Goal: Information Seeking & Learning: Learn about a topic

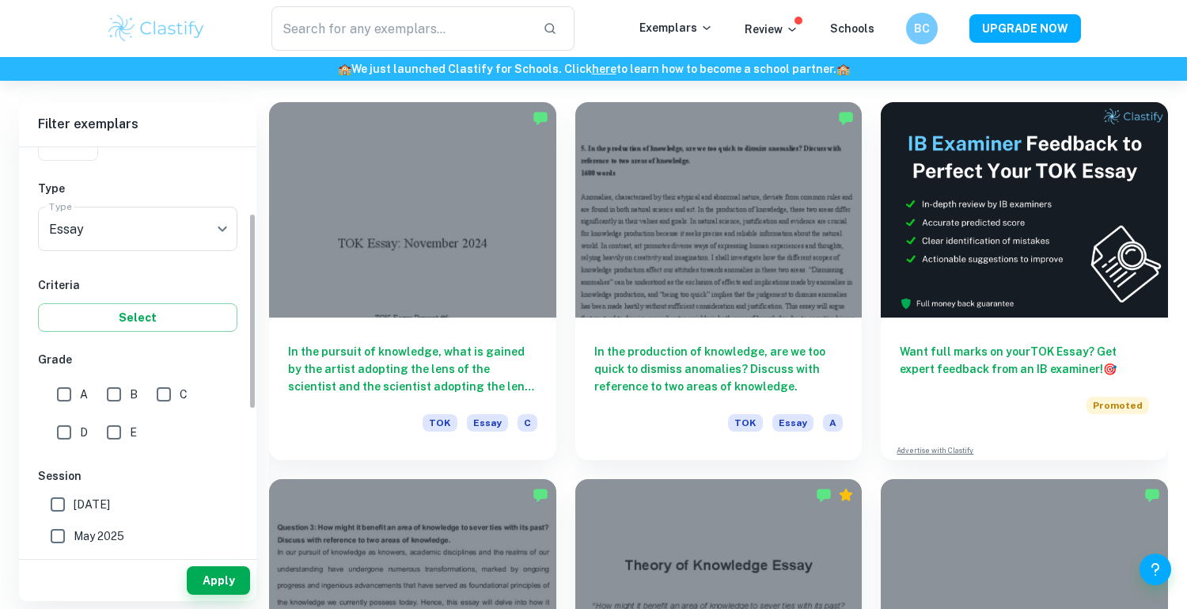
scroll to position [152, 0]
click at [63, 387] on input "A" at bounding box center [64, 392] width 32 height 32
checkbox input "true"
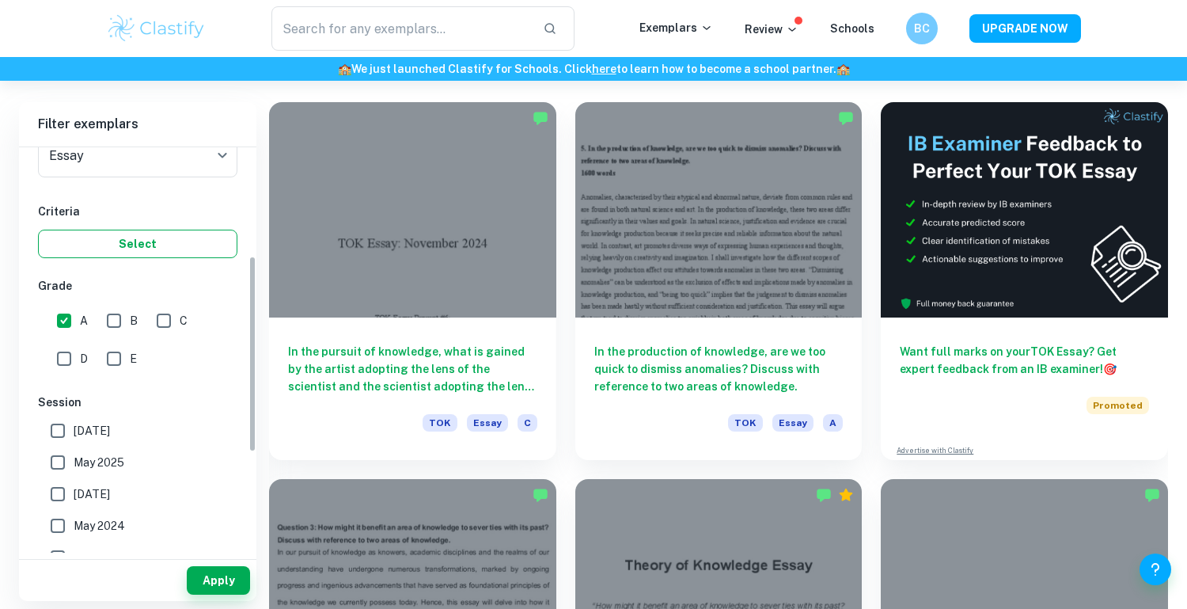
scroll to position [221, 0]
click at [217, 577] on button "Apply" at bounding box center [218, 580] width 63 height 28
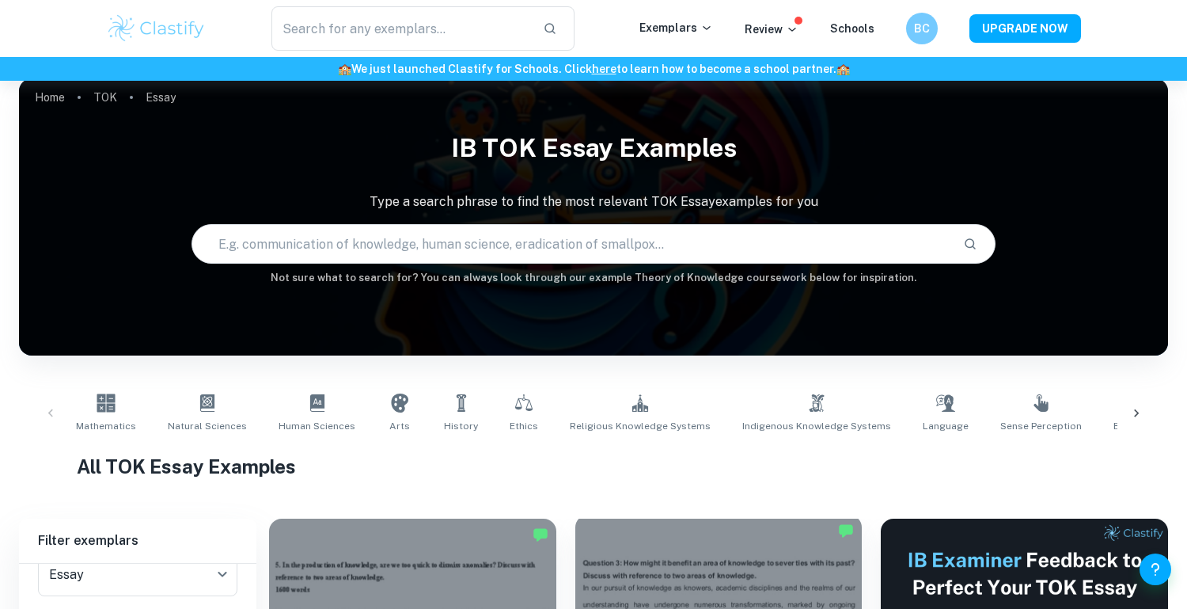
scroll to position [76, 0]
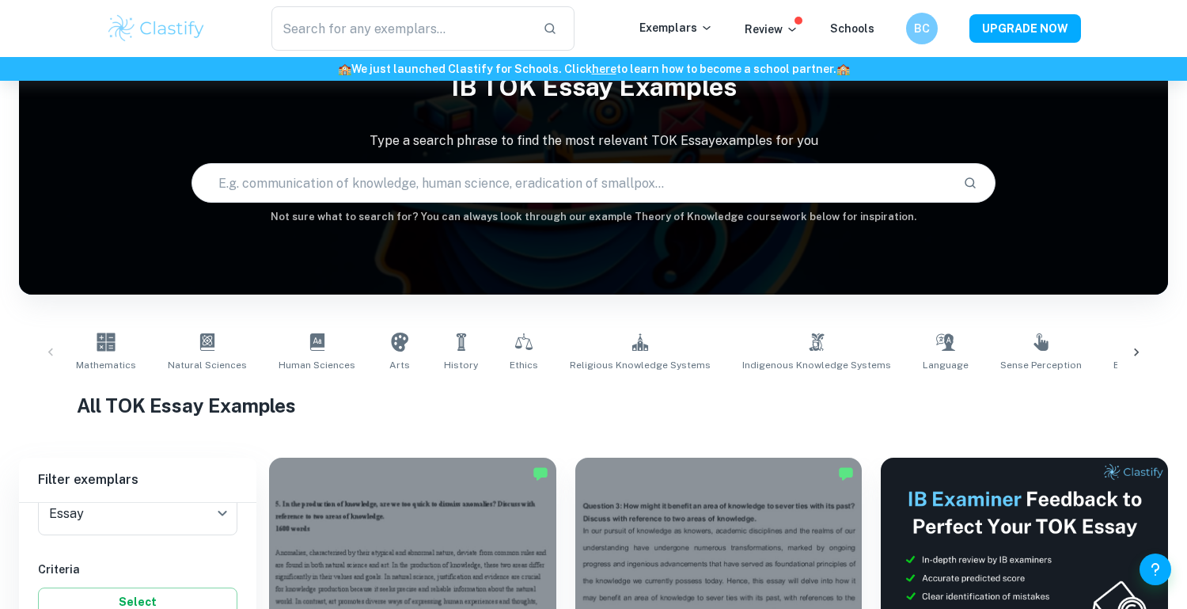
click at [369, 187] on input "text" at bounding box center [571, 183] width 758 height 44
paste input "To what extent is interpretation a reliable tool in the production of knowledge…"
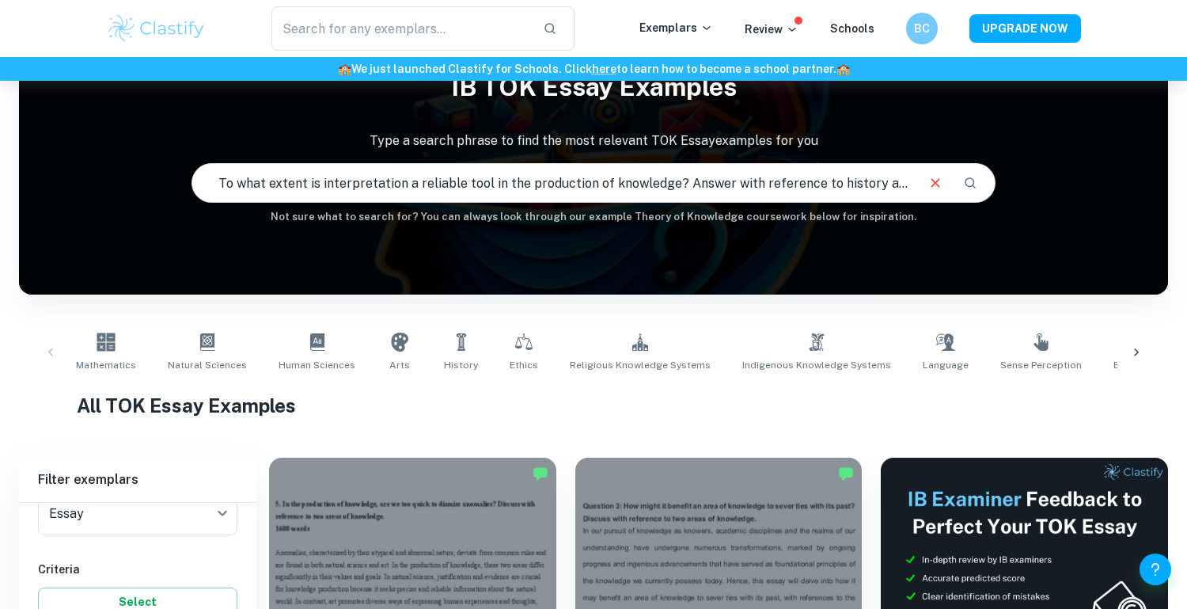
scroll to position [0, 152]
type input "To what extent is interpretation a reliable tool in the production of knowledge…"
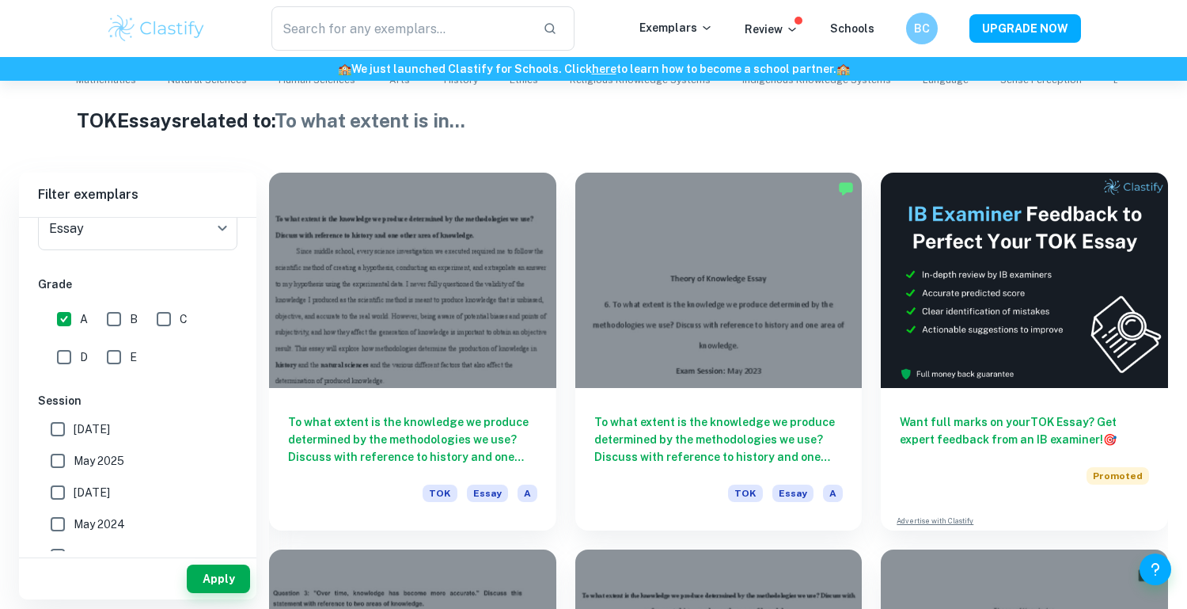
scroll to position [356, 0]
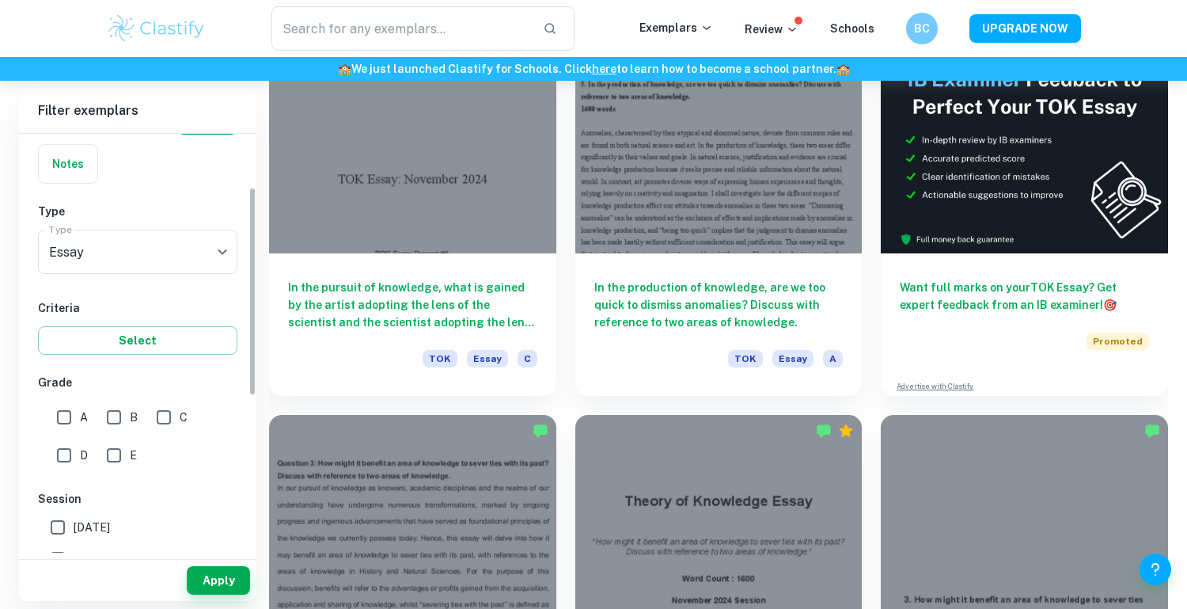
scroll to position [102, 0]
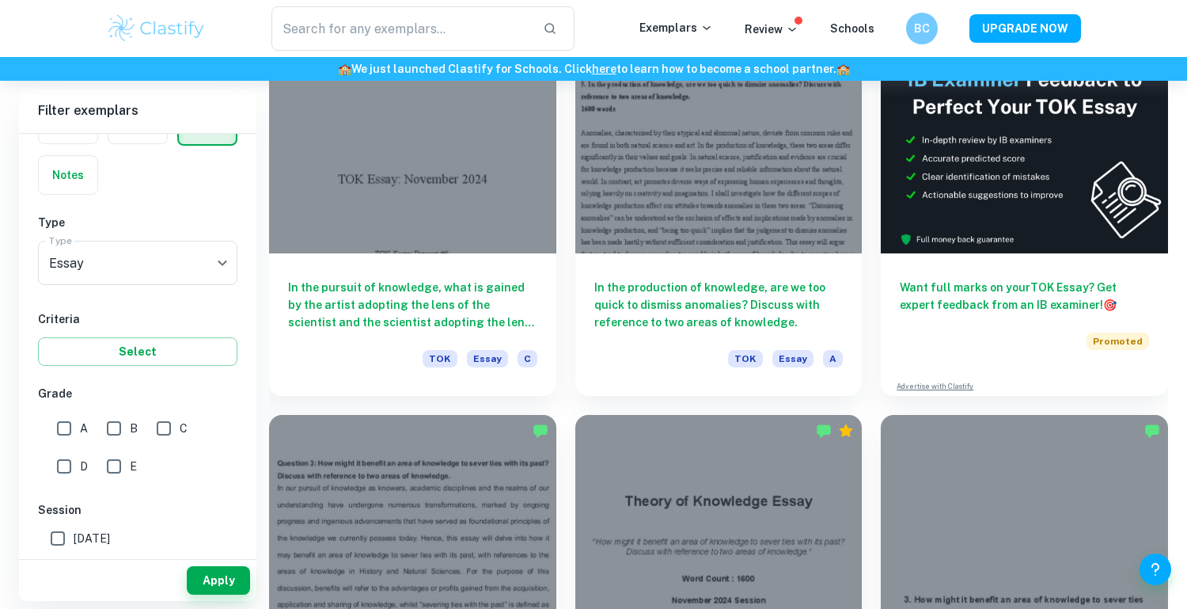
click at [64, 425] on input "A" at bounding box center [64, 428] width 32 height 32
checkbox input "true"
click at [228, 579] on button "Apply" at bounding box center [218, 580] width 63 height 28
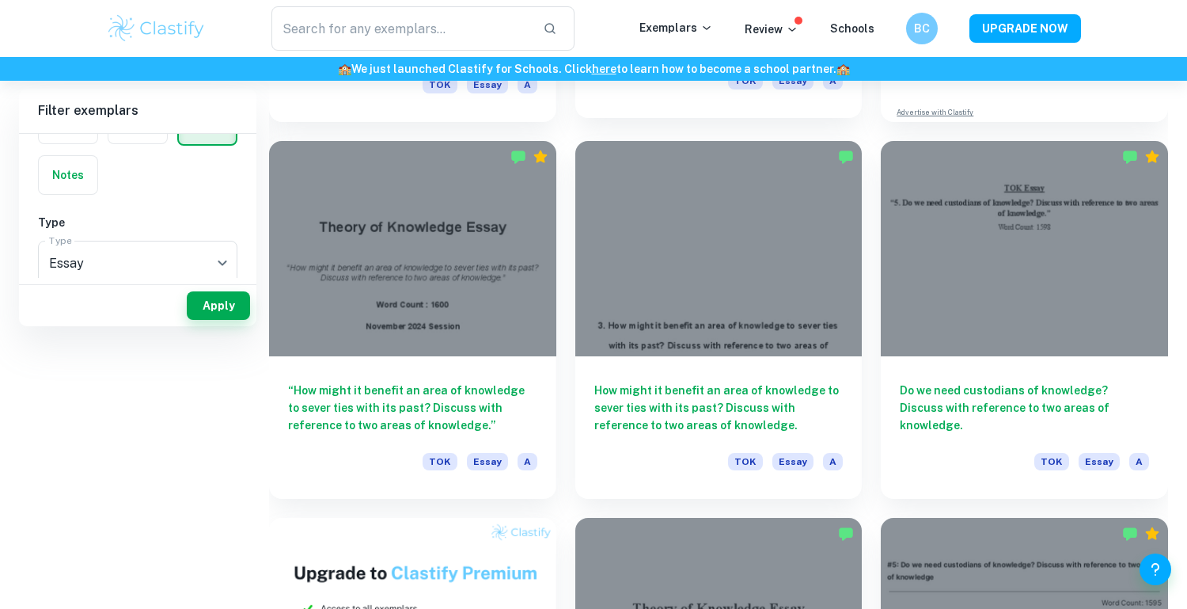
scroll to position [0, 0]
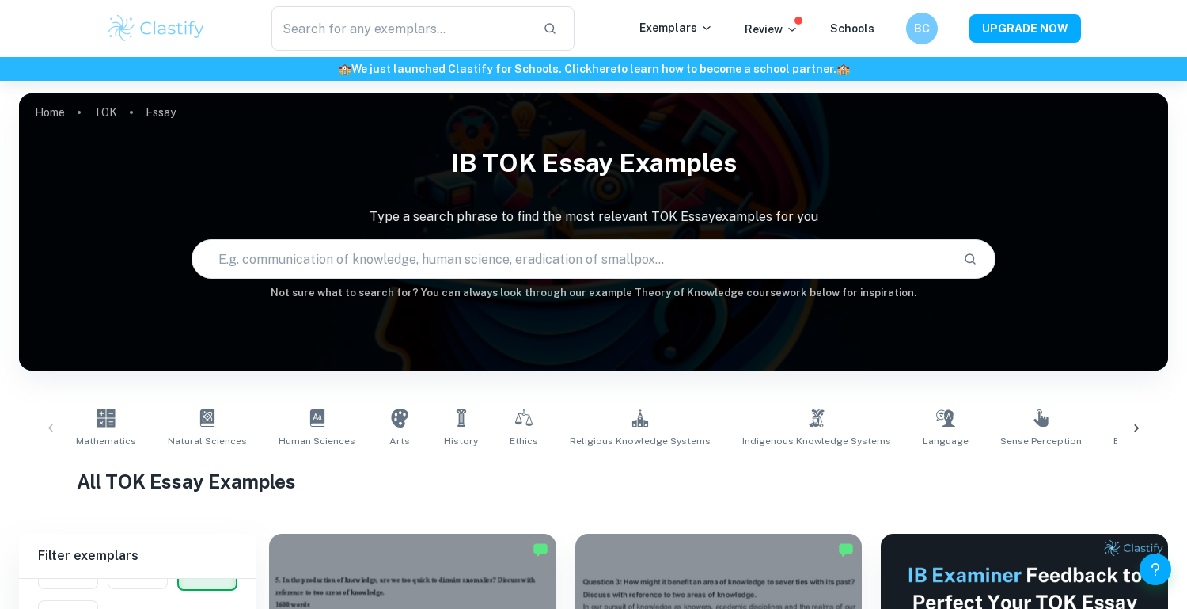
click at [482, 260] on input "text" at bounding box center [571, 259] width 758 height 44
paste input "To what extent do you agree that doubt is central to the pursuit of knowledge? …"
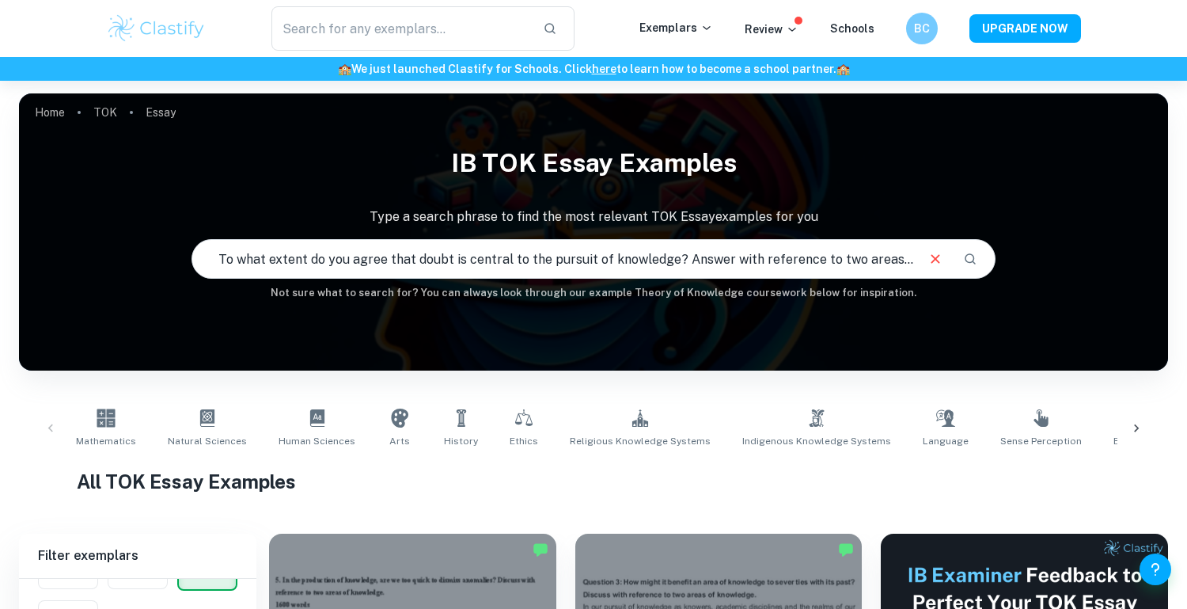
scroll to position [0, 53]
type input "To what extent do you agree that doubt is central to the pursuit of knowledge? …"
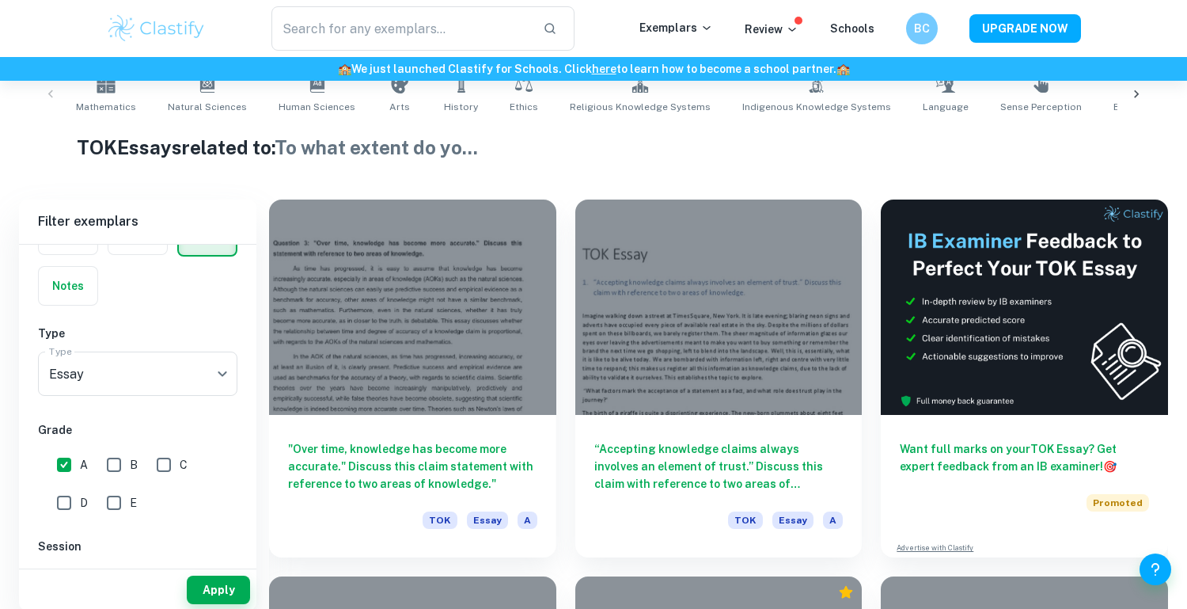
scroll to position [370, 0]
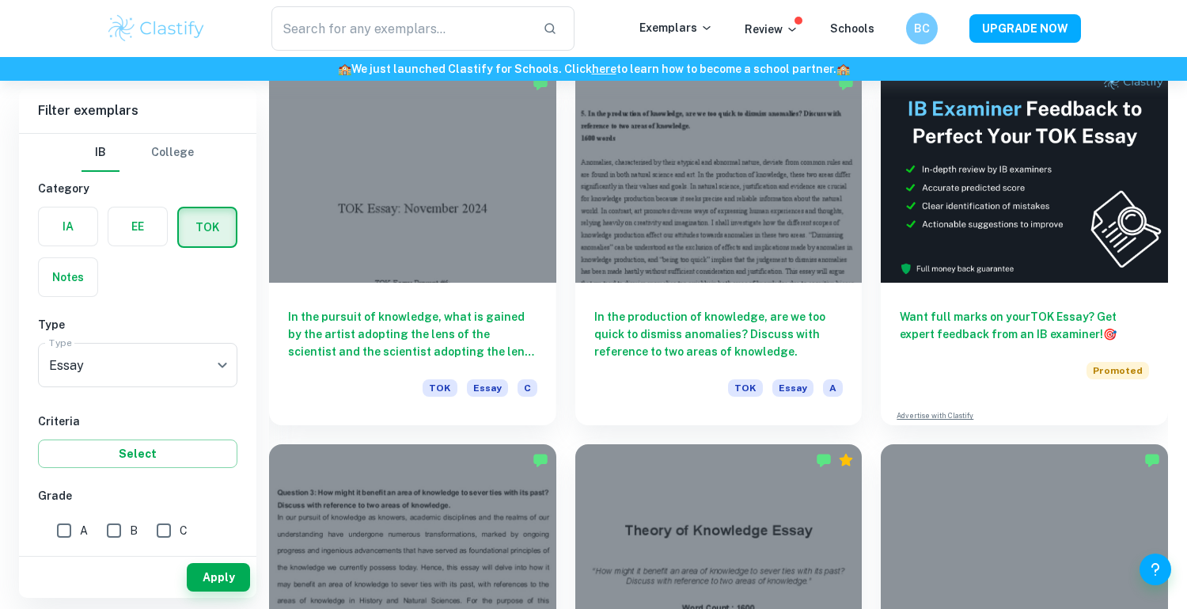
scroll to position [474, 0]
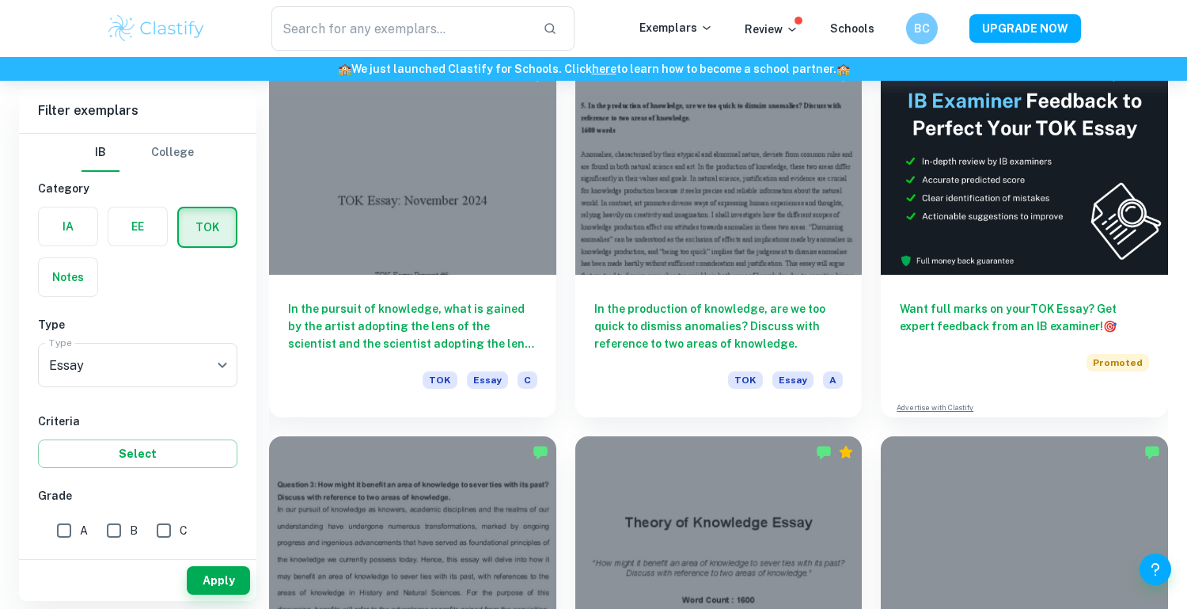
click at [66, 526] on input "A" at bounding box center [64, 531] width 32 height 32
checkbox input "true"
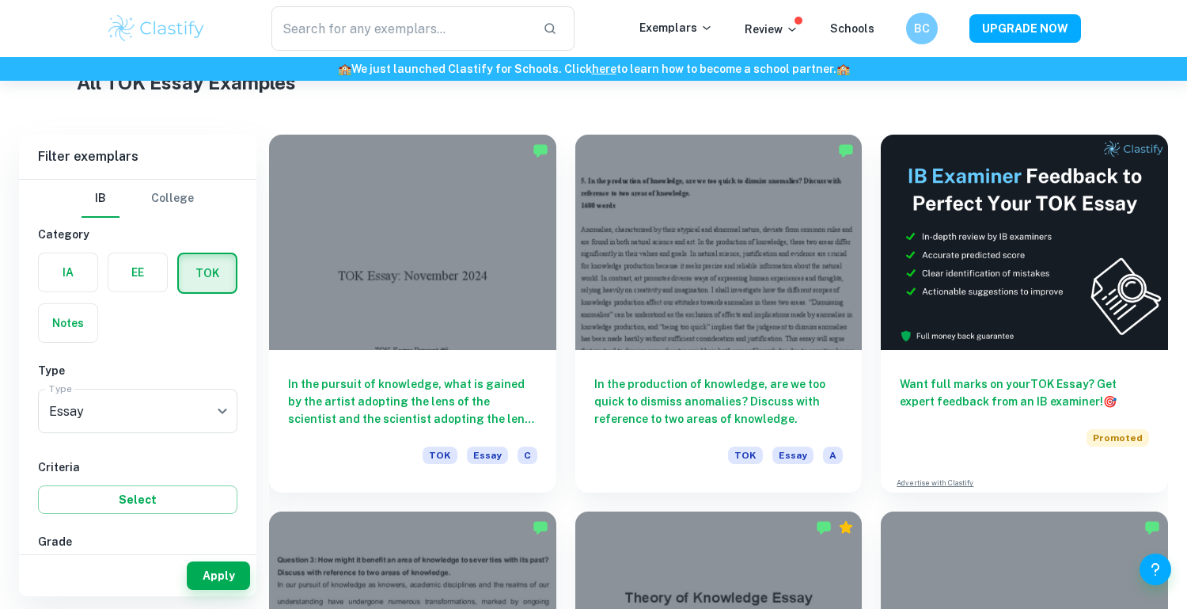
scroll to position [389, 0]
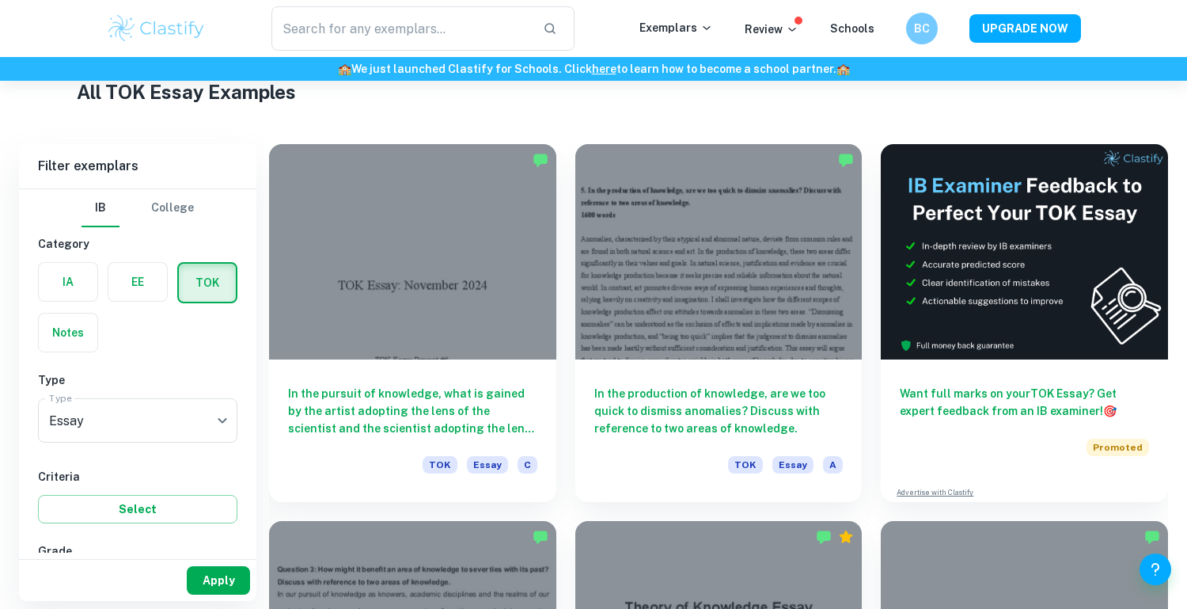
click at [230, 577] on button "Apply" at bounding box center [218, 580] width 63 height 28
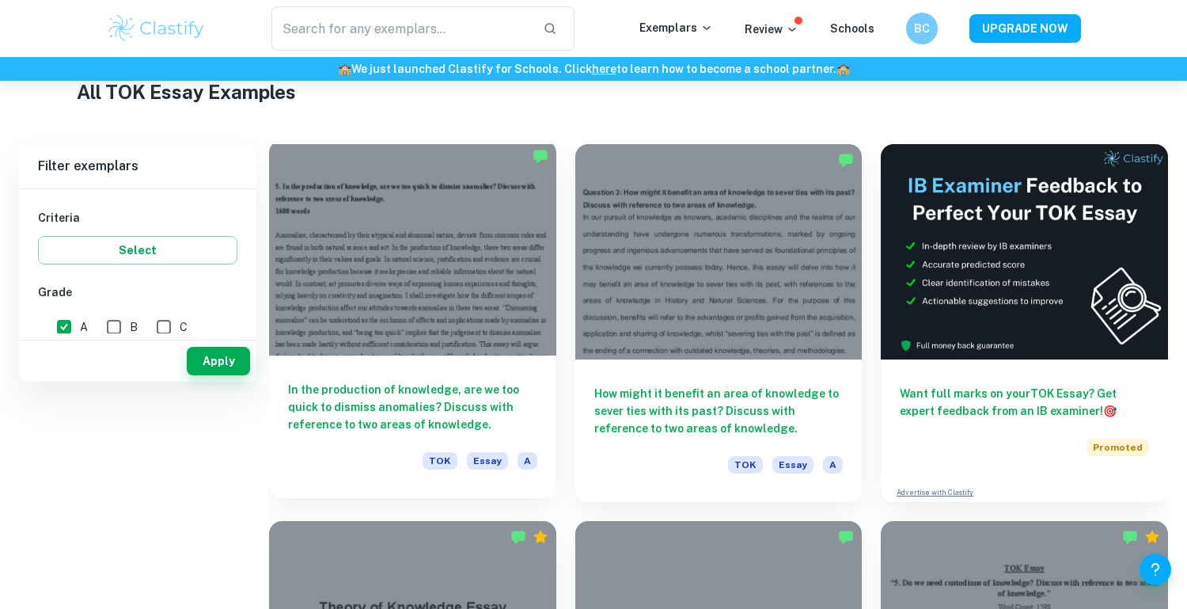
scroll to position [0, 0]
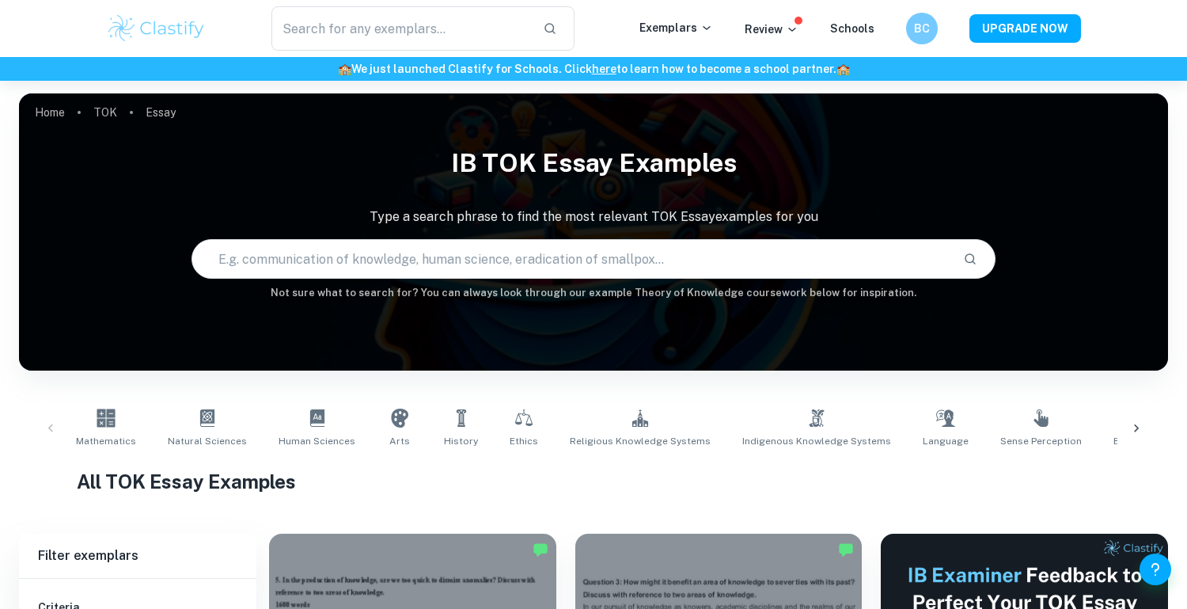
click at [420, 255] on input "text" at bounding box center [571, 259] width 758 height 44
paste input "To what extent do you agree that doubt is central to the pursuit of knowledge? …"
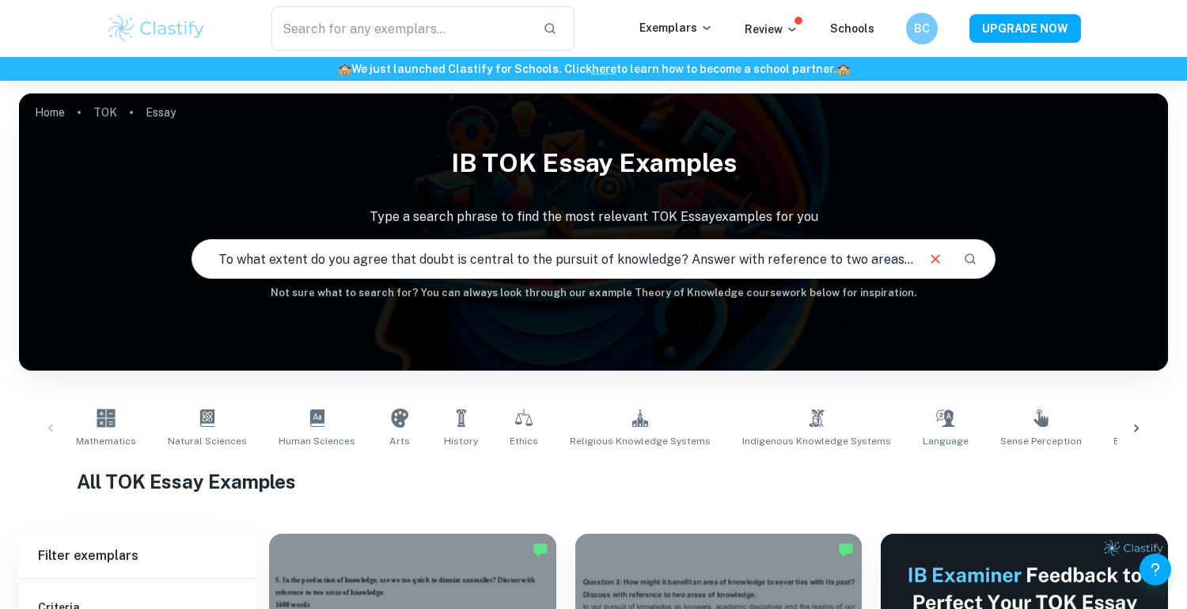
scroll to position [0, 56]
type input "To what extent do you agree that doubt is central to the pursuit of knowledge? …"
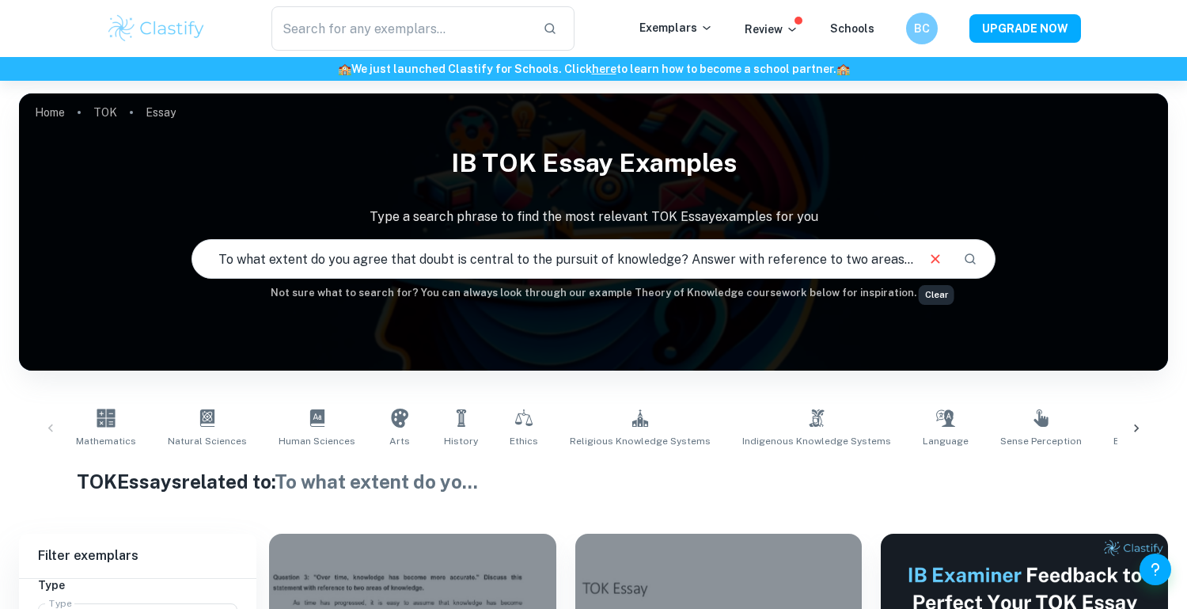
click at [941, 259] on icon "Clear" at bounding box center [935, 258] width 17 height 17
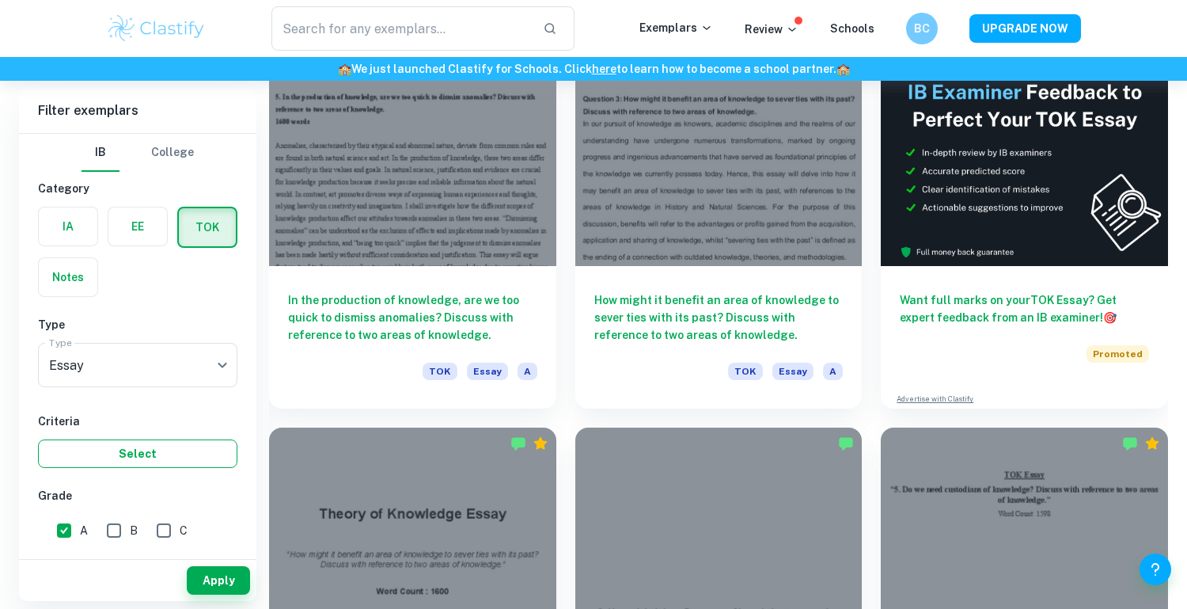
click at [142, 453] on button "Select" at bounding box center [137, 453] width 199 height 28
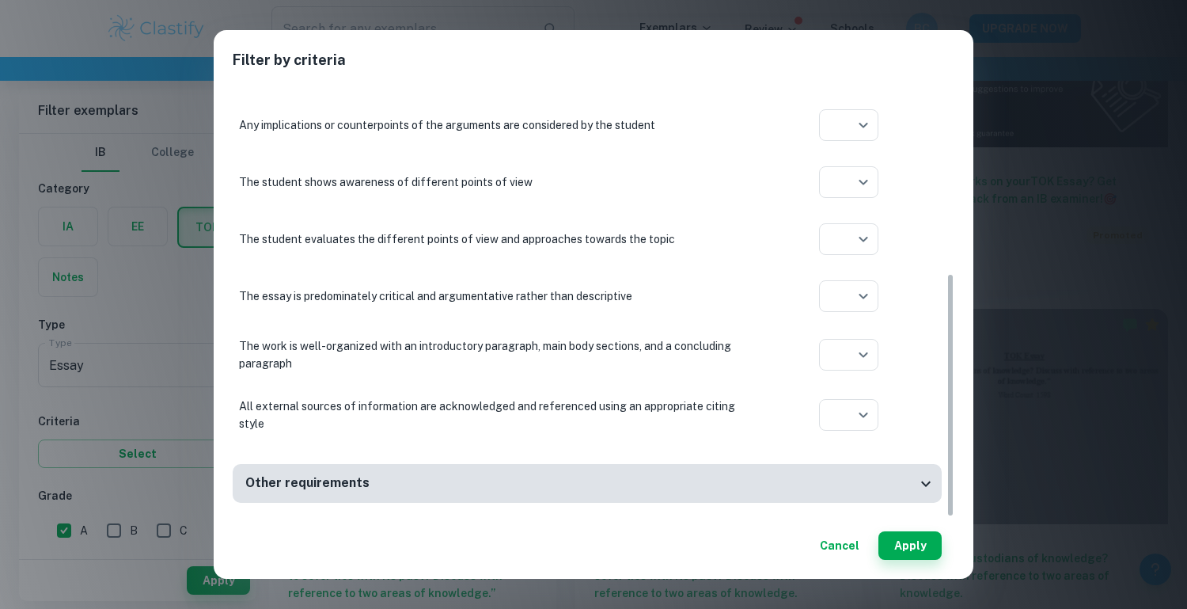
scroll to position [621, 0]
click at [841, 540] on button "Cancel" at bounding box center [840, 545] width 52 height 28
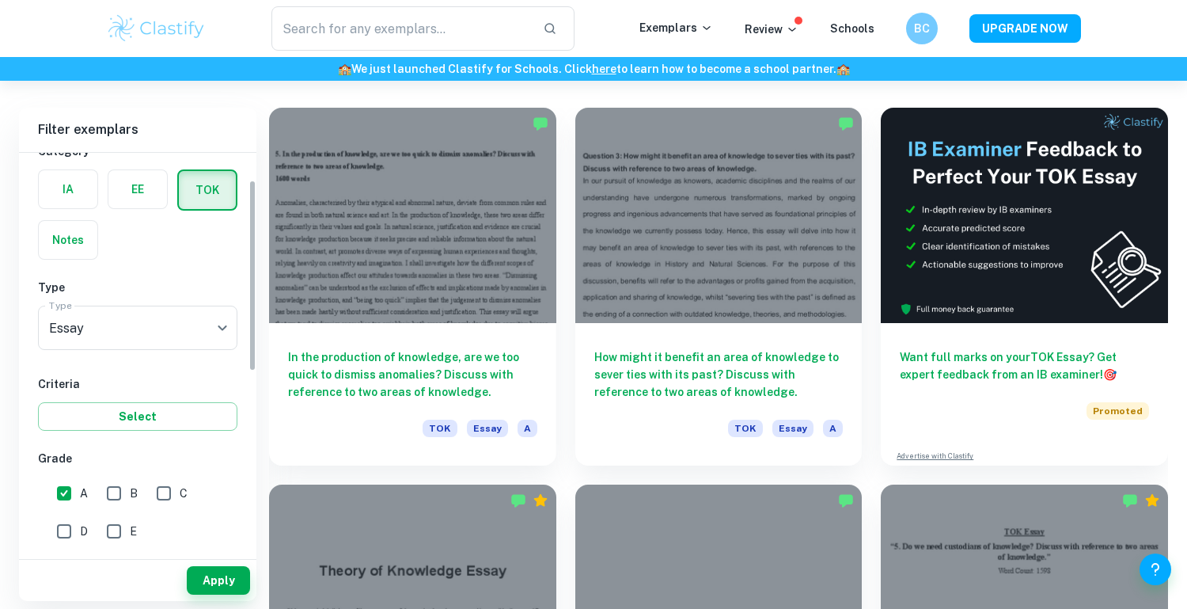
scroll to position [56, 0]
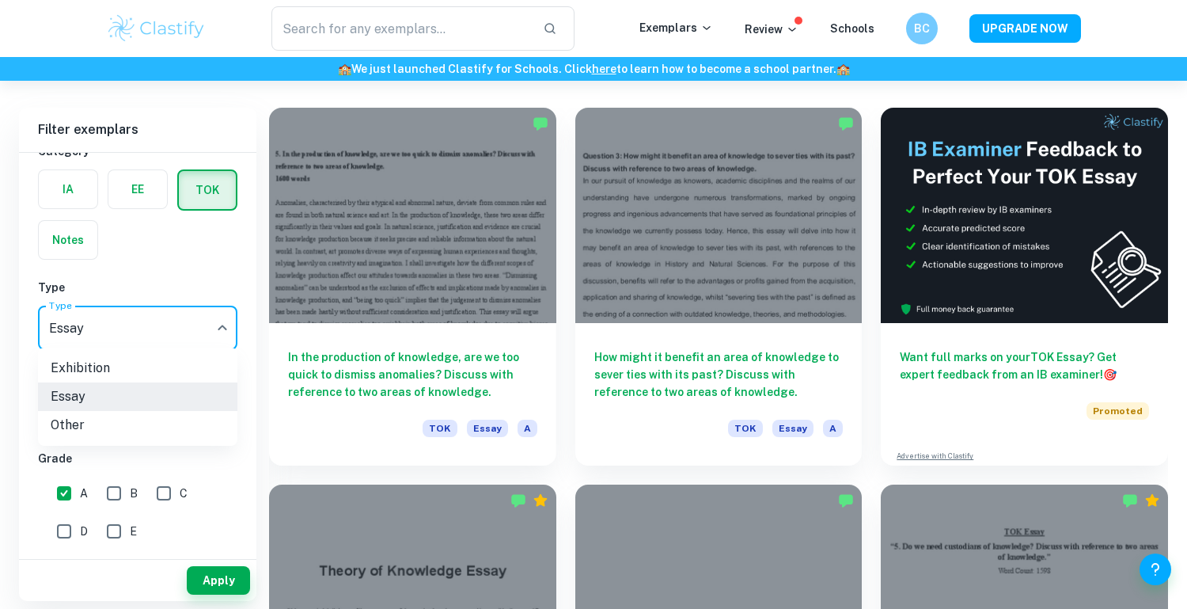
click at [160, 319] on div at bounding box center [593, 304] width 1187 height 609
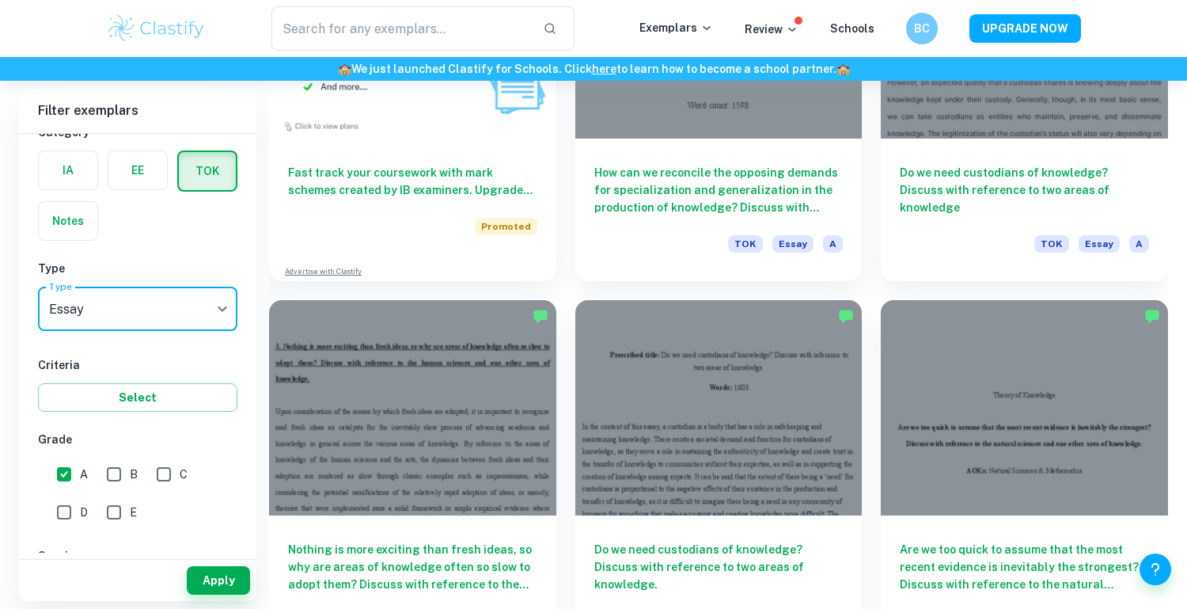
scroll to position [1358, 0]
